Goal: Complete application form

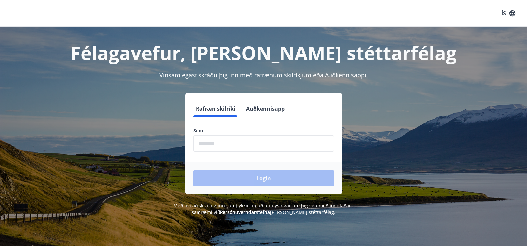
click at [303, 146] on input "phone" at bounding box center [263, 143] width 141 height 16
type input "********"
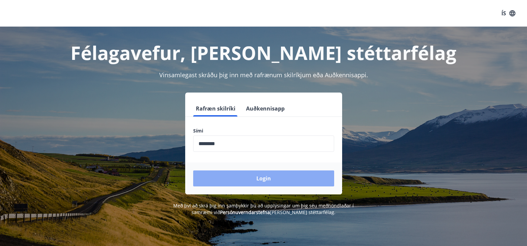
click at [263, 174] on button "Login" at bounding box center [263, 178] width 141 height 16
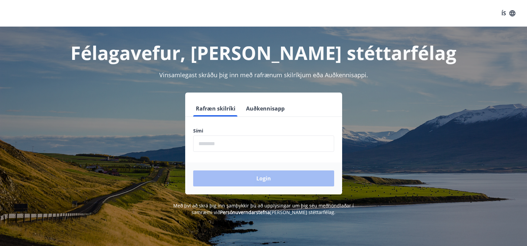
click at [243, 149] on input "phone" at bounding box center [263, 143] width 141 height 16
type input "********"
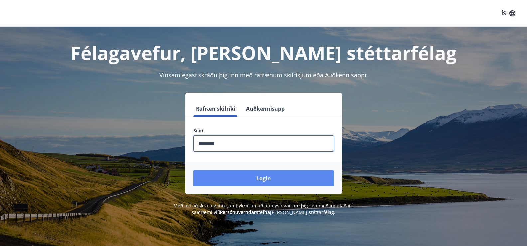
click at [264, 179] on button "Login" at bounding box center [263, 178] width 141 height 16
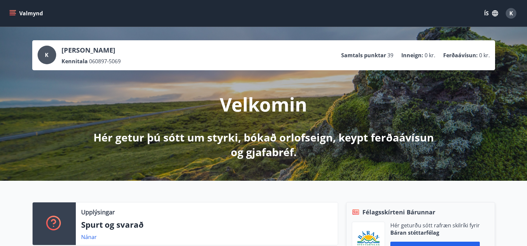
click at [492, 16] on icon "button" at bounding box center [494, 13] width 7 height 7
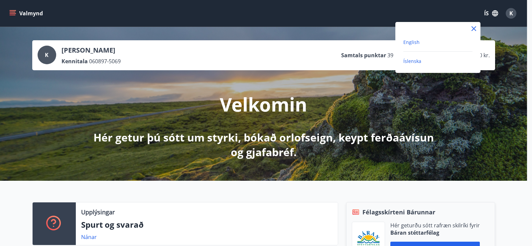
click at [418, 43] on span "English" at bounding box center [411, 42] width 16 height 6
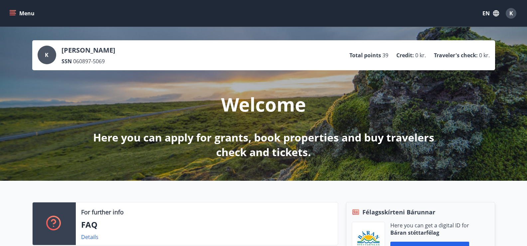
click at [12, 17] on button "Menu" at bounding box center [22, 13] width 29 height 12
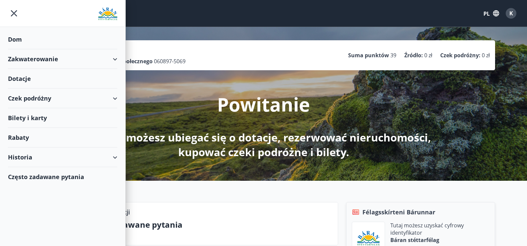
click at [25, 83] on div "Dotacje" at bounding box center [62, 79] width 109 height 20
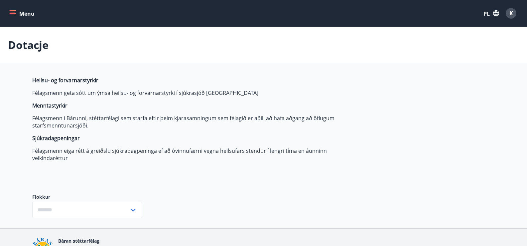
type input "***"
click at [182, 141] on p "Sjúkradagpeningar" at bounding box center [189, 137] width 314 height 7
click at [299, 115] on font "Félagsmenn í Bárunni, stéttarfélagi sem starfa eftir þeim kjarasamningum sem fé…" at bounding box center [183, 121] width 302 height 15
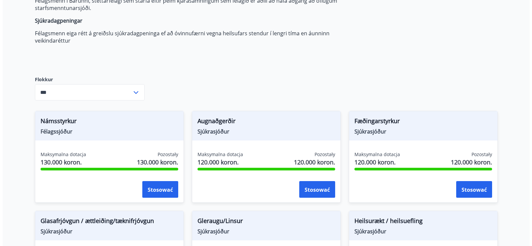
scroll to position [199, 0]
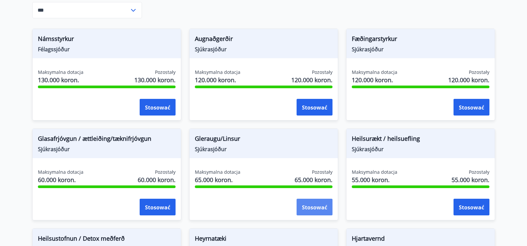
click at [312, 208] on font "Stosować" at bounding box center [314, 206] width 25 height 7
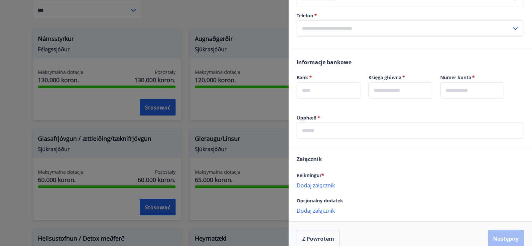
scroll to position [118, 0]
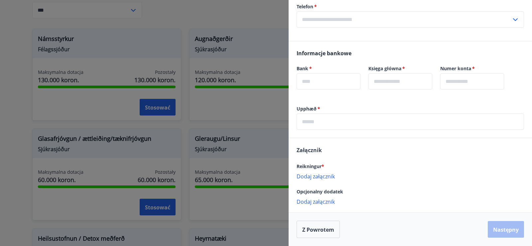
click at [355, 124] on input "text" at bounding box center [410, 121] width 227 height 16
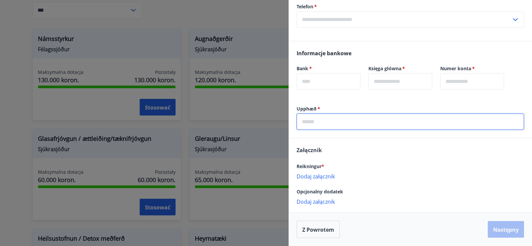
click at [355, 124] on input "text" at bounding box center [410, 121] width 227 height 16
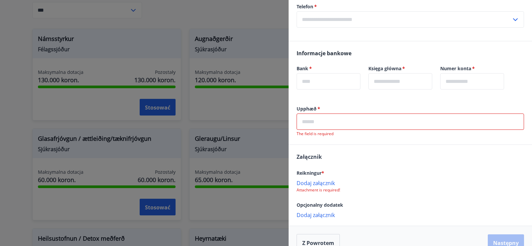
click at [408, 178] on div "Reikningur * Dodaj załącznik Attachment is required!" at bounding box center [410, 181] width 227 height 24
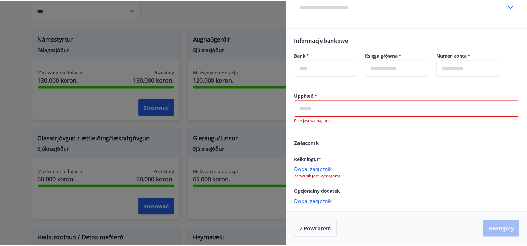
scroll to position [0, 0]
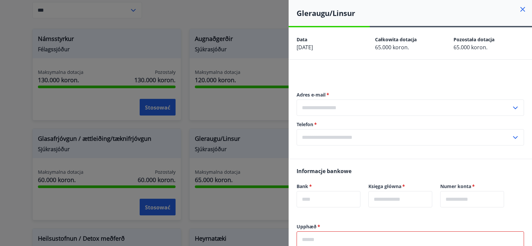
click at [256, 46] on div at bounding box center [266, 123] width 532 height 246
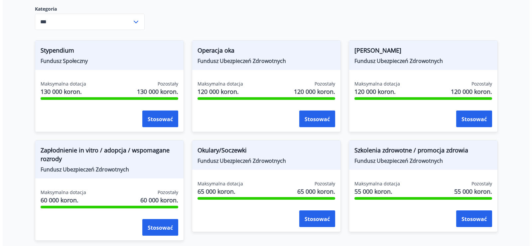
scroll to position [199, 0]
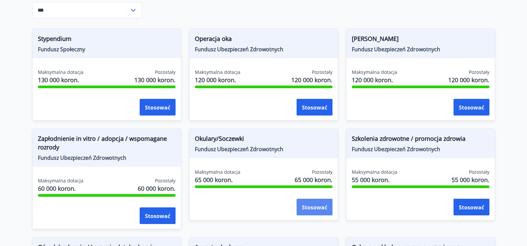
click at [305, 207] on font "Stosować" at bounding box center [314, 206] width 25 height 7
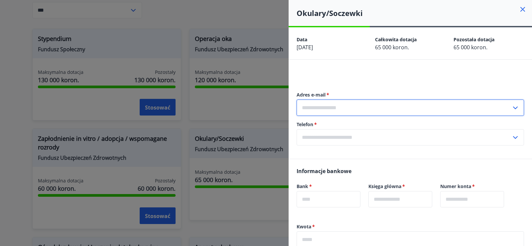
click at [335, 107] on input "text" at bounding box center [404, 107] width 215 height 16
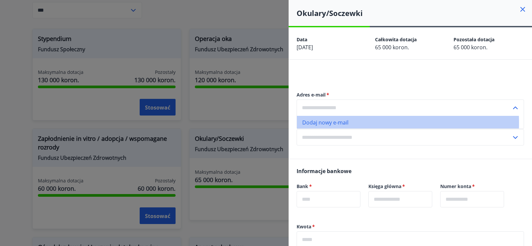
click at [340, 123] on font "Dodaj nowy e-mail" at bounding box center [325, 122] width 46 height 7
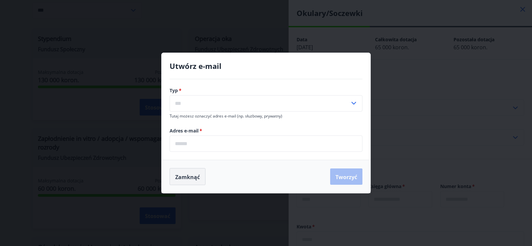
click at [177, 176] on font "Zamknąć" at bounding box center [187, 176] width 25 height 7
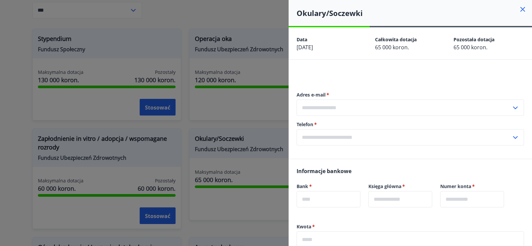
click at [400, 105] on input "text" at bounding box center [404, 107] width 215 height 16
click at [347, 117] on li "Dodaj nowy e-mail" at bounding box center [410, 122] width 227 height 13
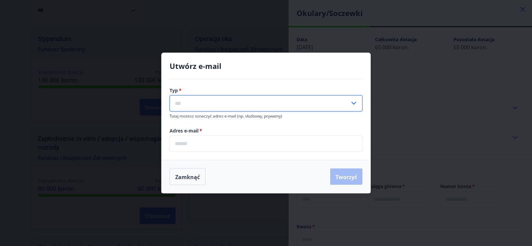
click at [240, 106] on input "text" at bounding box center [260, 103] width 180 height 16
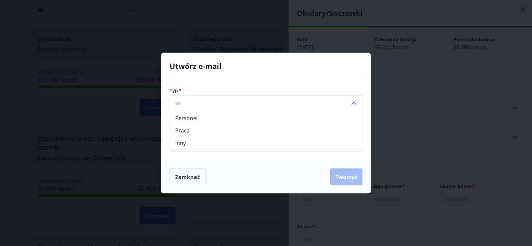
click at [226, 123] on li "Personel" at bounding box center [266, 117] width 192 height 13
type input "********"
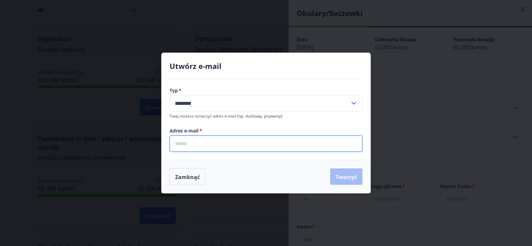
click at [215, 143] on input "email" at bounding box center [266, 143] width 193 height 16
click at [221, 139] on input "email" at bounding box center [266, 143] width 193 height 16
type input "**********"
click at [345, 183] on button "Tworzyć" at bounding box center [346, 176] width 32 height 17
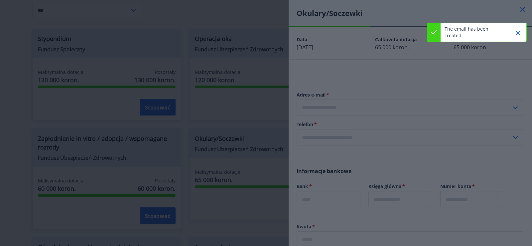
type input "**********"
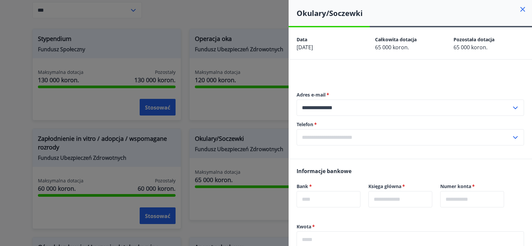
click at [400, 150] on div "**********" at bounding box center [410, 118] width 227 height 80
click at [396, 141] on input "text" at bounding box center [404, 137] width 215 height 16
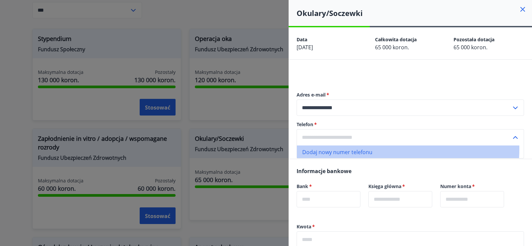
click at [383, 149] on li "Dodaj nowy numer telefonu" at bounding box center [410, 151] width 227 height 13
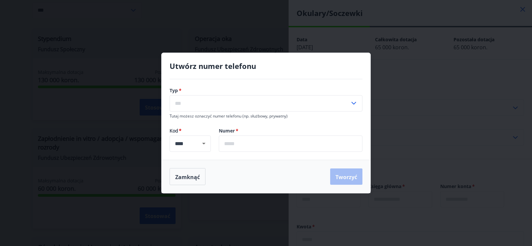
click at [275, 102] on input "text" at bounding box center [260, 103] width 180 height 16
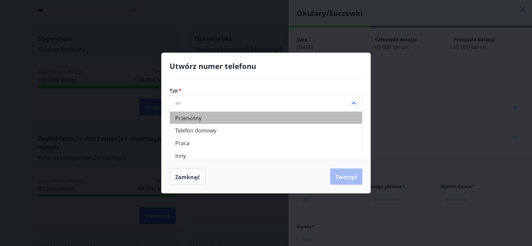
click at [184, 113] on font "Przenośny" at bounding box center [188, 117] width 26 height 9
type input "******"
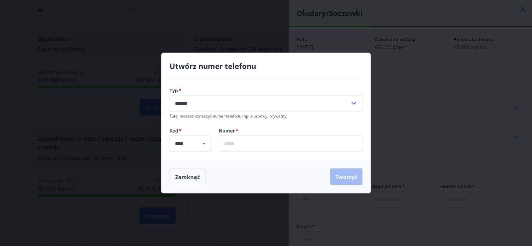
click at [228, 145] on input "text" at bounding box center [291, 143] width 144 height 16
type input "*"
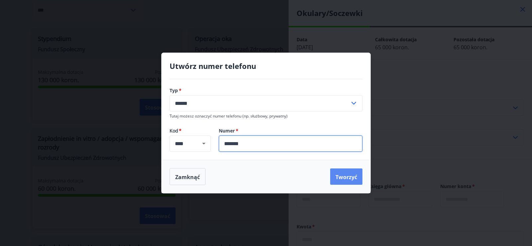
type input "*******"
click at [356, 181] on button "Tworzyć" at bounding box center [346, 176] width 32 height 17
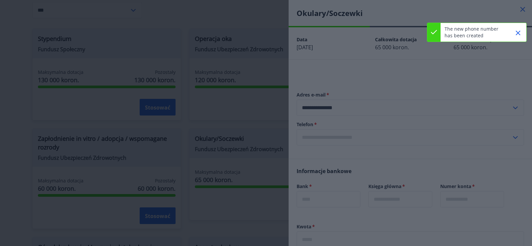
type input "**********"
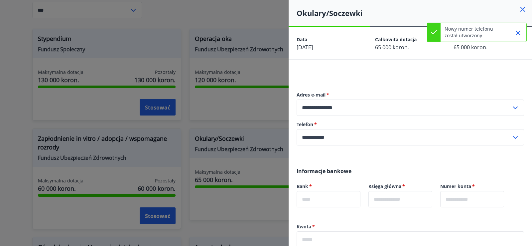
scroll to position [33, 0]
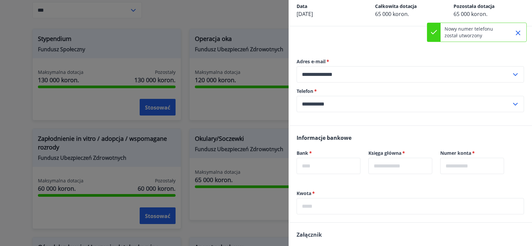
click at [340, 165] on input "text" at bounding box center [329, 166] width 64 height 16
type input "****"
click at [392, 168] on input "text" at bounding box center [400, 166] width 64 height 16
type input "**"
click at [467, 169] on input "text" at bounding box center [472, 166] width 64 height 16
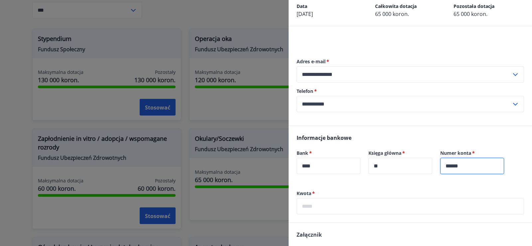
scroll to position [118, 0]
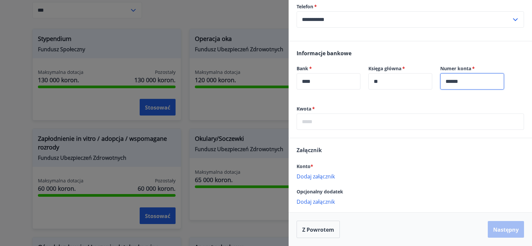
type input "******"
click at [448, 118] on input "text" at bounding box center [410, 121] width 227 height 16
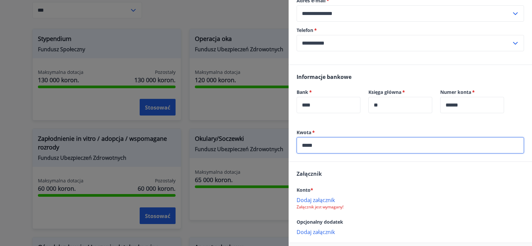
scroll to position [124, 0]
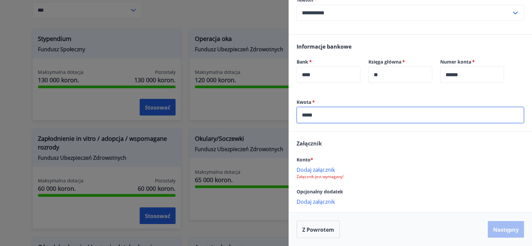
type input "*****"
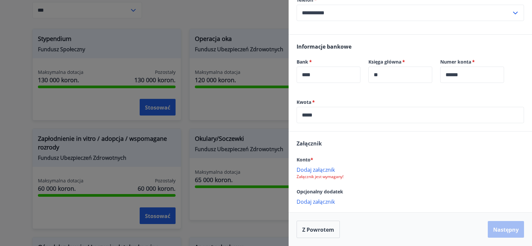
click at [309, 160] on font "Konto" at bounding box center [304, 159] width 14 height 6
click at [312, 171] on font "Dodaj załącznik" at bounding box center [316, 169] width 38 height 7
click at [317, 170] on font "Dodaj załącznik" at bounding box center [316, 169] width 38 height 7
click at [498, 226] on font "Następny" at bounding box center [506, 229] width 26 height 7
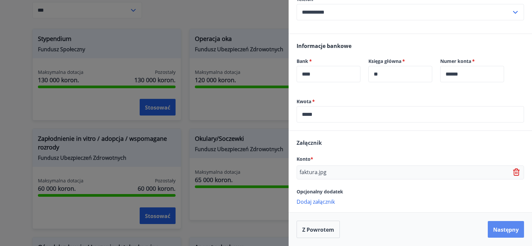
click at [499, 229] on font "Następny" at bounding box center [506, 229] width 26 height 7
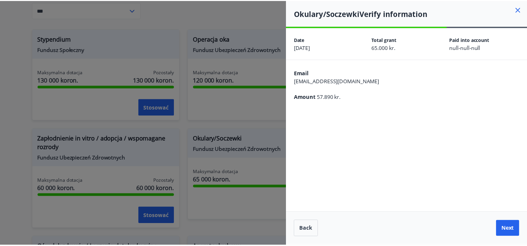
scroll to position [0, 0]
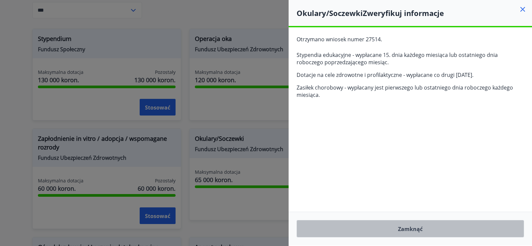
click at [422, 230] on font "Zamknąć" at bounding box center [410, 228] width 25 height 7
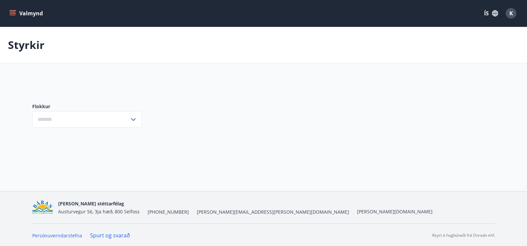
type input "***"
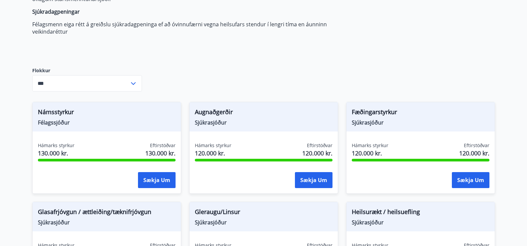
scroll to position [234, 0]
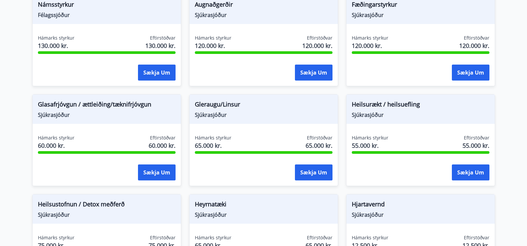
click at [262, 131] on div "Gleraugu/Linsur Sjúkrasjóður Hámarks styrkur 65.000 kr. Eftirstöðvar 65.000 kr.…" at bounding box center [263, 140] width 149 height 92
click at [195, 113] on span "Sjúkrasjóður" at bounding box center [264, 114] width 138 height 7
drag, startPoint x: 205, startPoint y: 98, endPoint x: 209, endPoint y: 114, distance: 15.7
click at [208, 108] on div "Gleraugu/Linsur Sjúkrasjóður" at bounding box center [264, 108] width 148 height 29
click at [213, 157] on div "Gleraugu/Linsur Sjúkrasjóður Hámarks styrkur 65.000 kr. Eftirstöðvar 65.000 kr.…" at bounding box center [263, 140] width 149 height 92
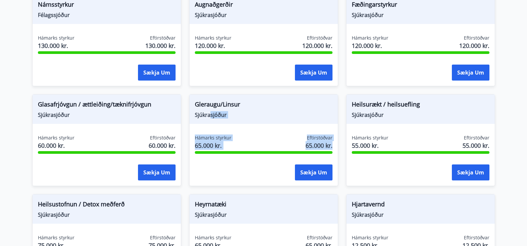
click at [213, 158] on div "Hámarks styrkur 65.000 kr. Eftirstöðvar 65.000 kr. Sækja um" at bounding box center [264, 158] width 148 height 49
click at [253, 153] on div at bounding box center [264, 152] width 138 height 3
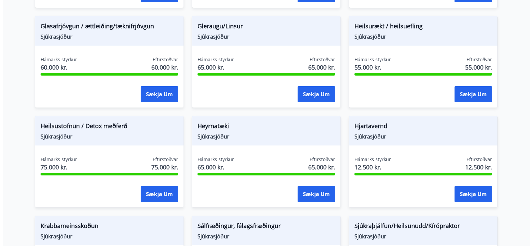
scroll to position [300, 0]
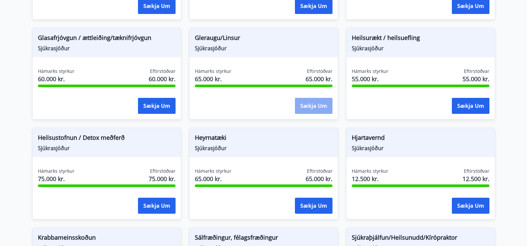
click at [300, 106] on button "Sækja um" at bounding box center [314, 106] width 38 height 16
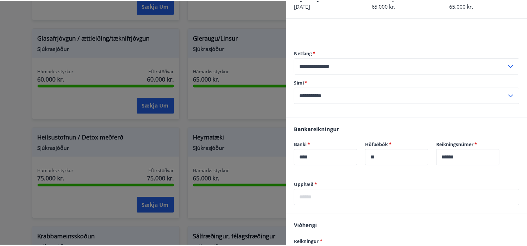
scroll to position [0, 0]
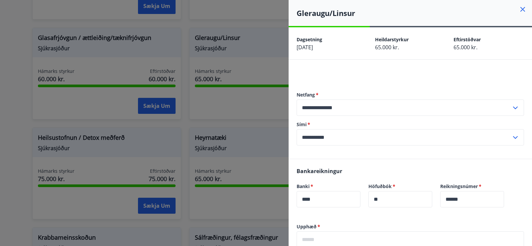
click at [520, 11] on icon at bounding box center [523, 9] width 8 height 8
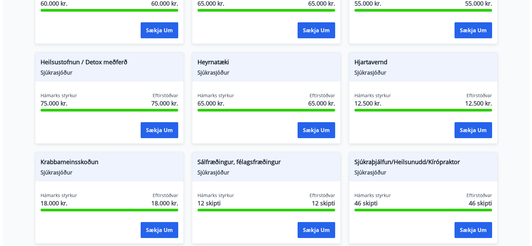
scroll to position [267, 0]
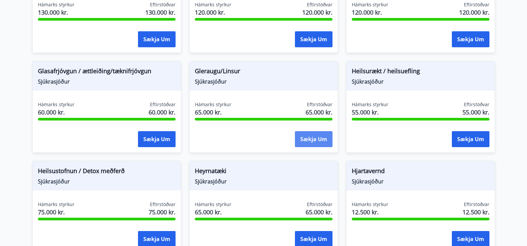
click at [322, 135] on button "Sækja um" at bounding box center [314, 139] width 38 height 16
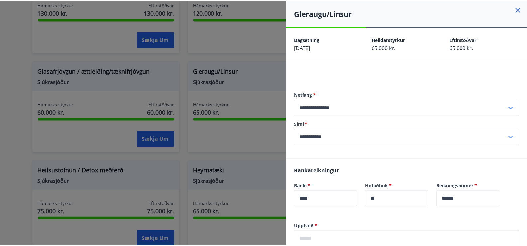
scroll to position [118, 0]
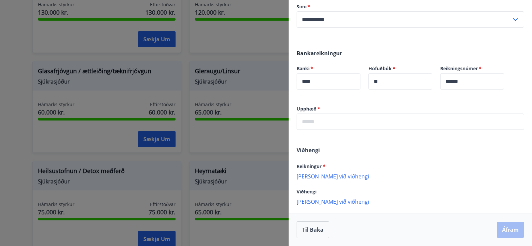
click at [271, 140] on div at bounding box center [266, 123] width 532 height 246
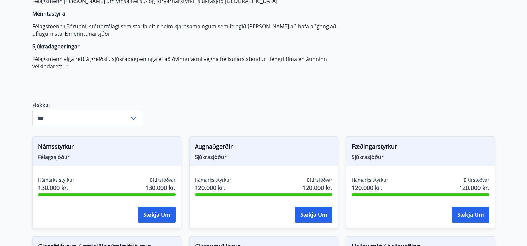
scroll to position [0, 0]
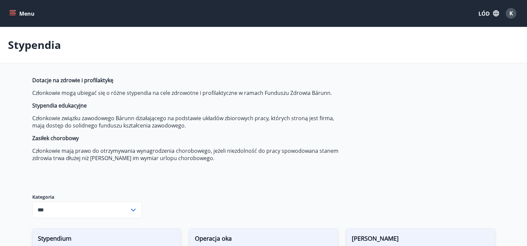
click at [258, 128] on p "Członkowie związku zawodowego Bárunn działającego na podstawie układów zbiorowy…" at bounding box center [189, 121] width 314 height 15
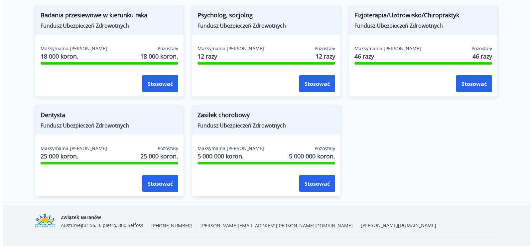
scroll to position [532, 0]
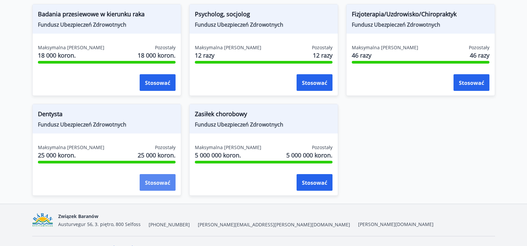
click at [154, 187] on button "Stosować" at bounding box center [158, 182] width 36 height 17
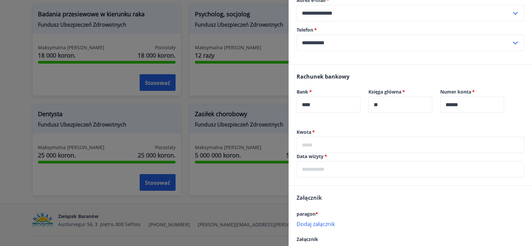
scroll to position [100, 0]
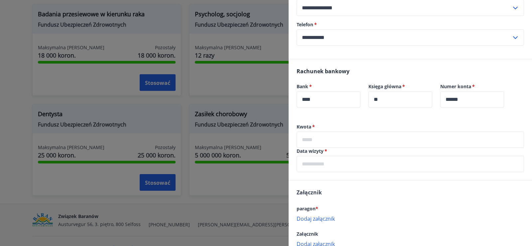
click at [356, 137] on input "text" at bounding box center [410, 139] width 227 height 16
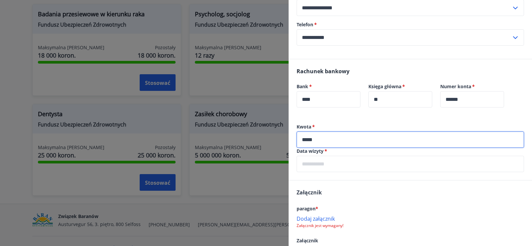
type input "*****"
click at [396, 164] on input "text" at bounding box center [410, 164] width 227 height 16
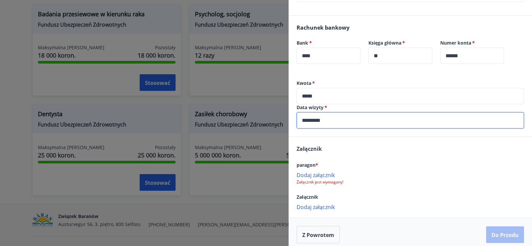
scroll to position [149, 0]
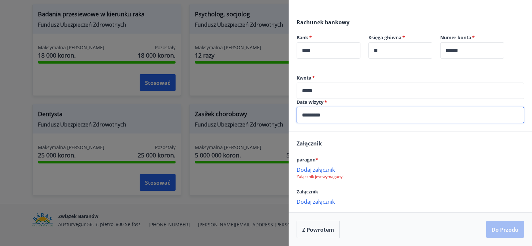
type input "*********"
click at [318, 167] on font "Dodaj załącznik" at bounding box center [316, 169] width 38 height 7
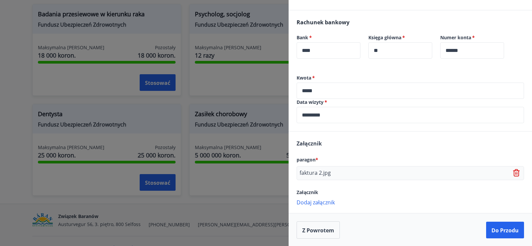
scroll to position [149, 0]
click at [504, 229] on font "Do przodu" at bounding box center [504, 229] width 27 height 7
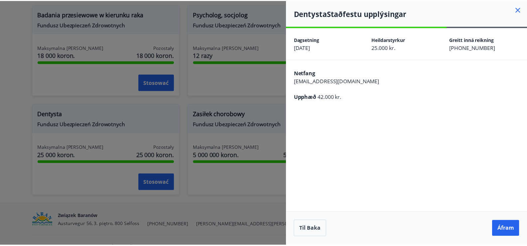
scroll to position [0, 0]
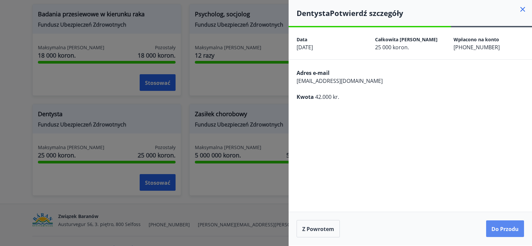
click at [500, 233] on button "Do przodu" at bounding box center [505, 228] width 38 height 17
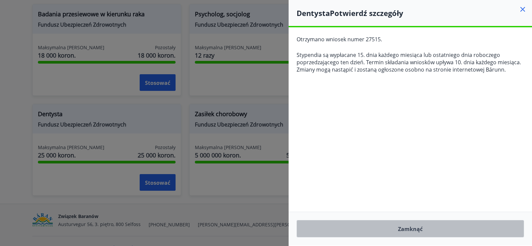
click at [397, 234] on button "Zamknąć" at bounding box center [410, 228] width 227 height 17
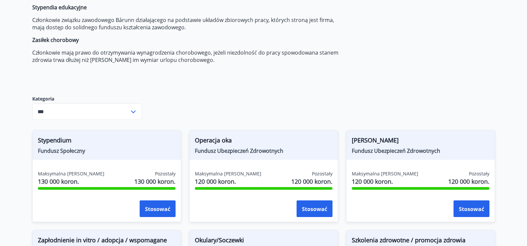
scroll to position [166, 0]
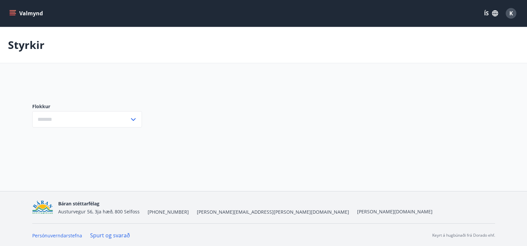
type input "***"
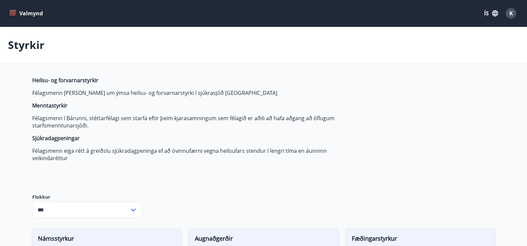
click at [512, 13] on span "K" at bounding box center [511, 13] width 4 height 7
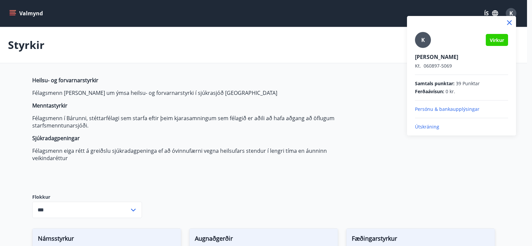
click at [431, 128] on p "Útskráning" at bounding box center [461, 126] width 93 height 7
